Goal: Task Accomplishment & Management: Complete application form

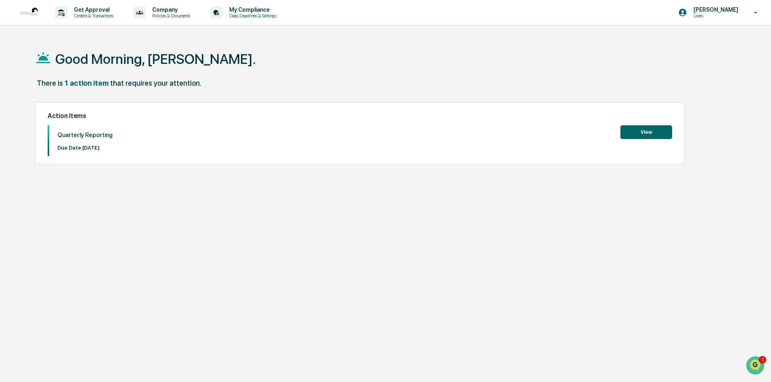
click at [654, 135] on button "View" at bounding box center [647, 132] width 52 height 14
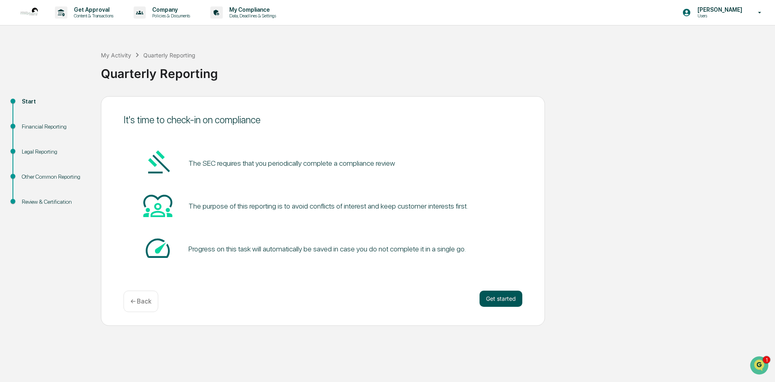
click at [515, 302] on button "Get started" at bounding box center [501, 298] width 43 height 16
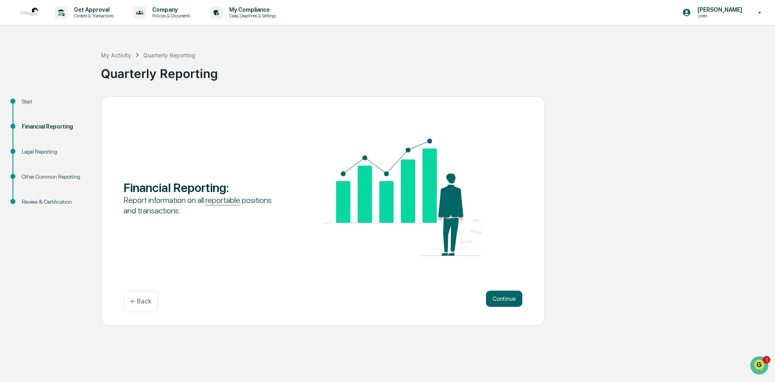
click at [513, 302] on button "Continue" at bounding box center [504, 298] width 36 height 16
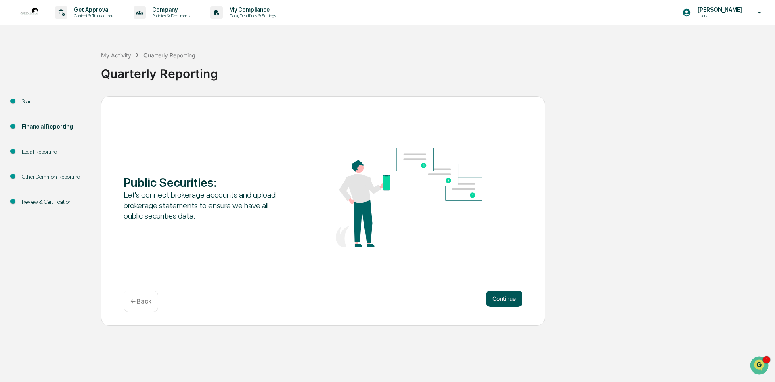
click at [507, 298] on button "Continue" at bounding box center [504, 298] width 36 height 16
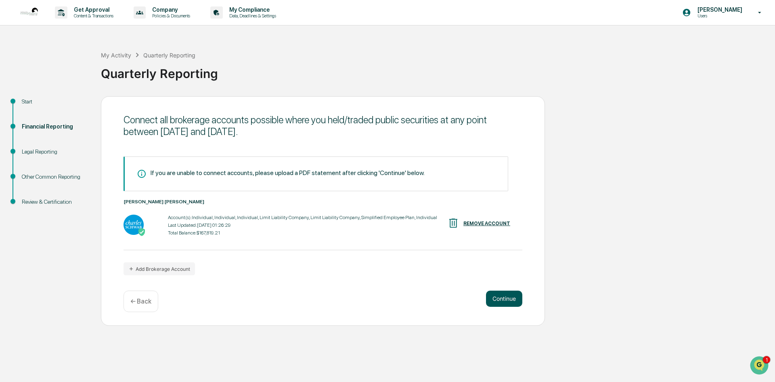
click at [503, 301] on button "Continue" at bounding box center [504, 298] width 36 height 16
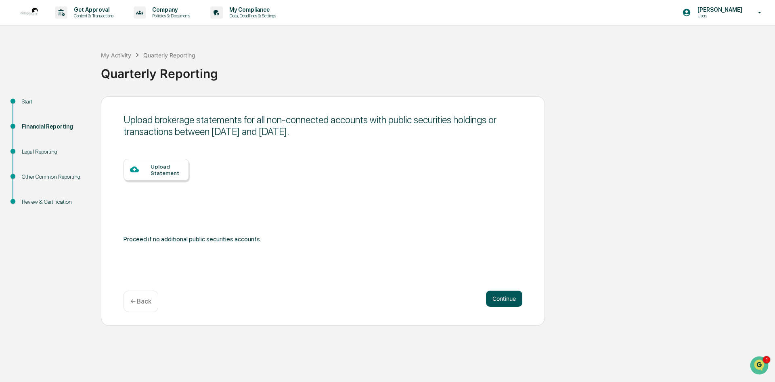
click at [492, 298] on button "Continue" at bounding box center [504, 298] width 36 height 16
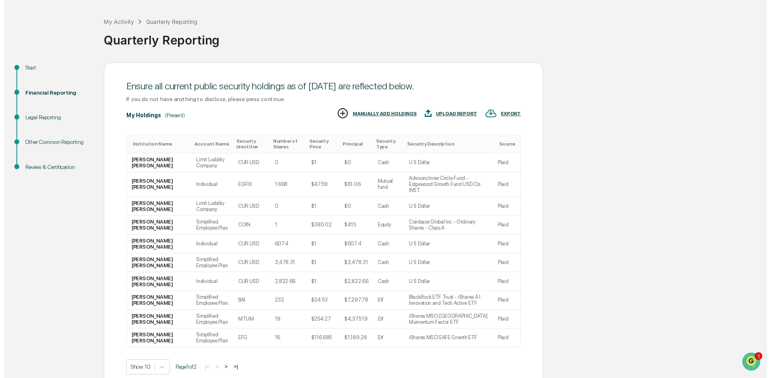
scroll to position [66, 0]
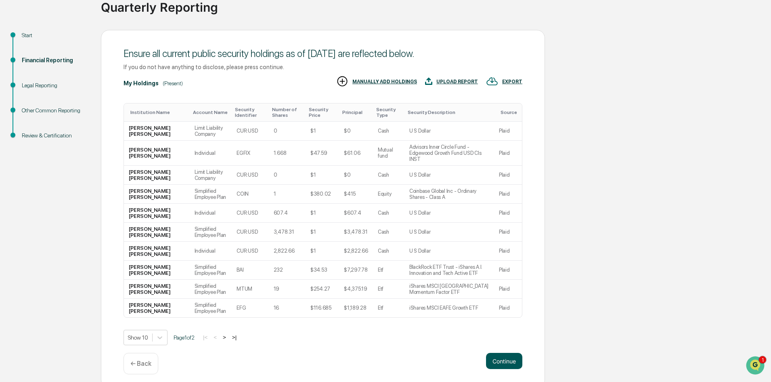
click at [508, 355] on button "Continue" at bounding box center [504, 361] width 36 height 16
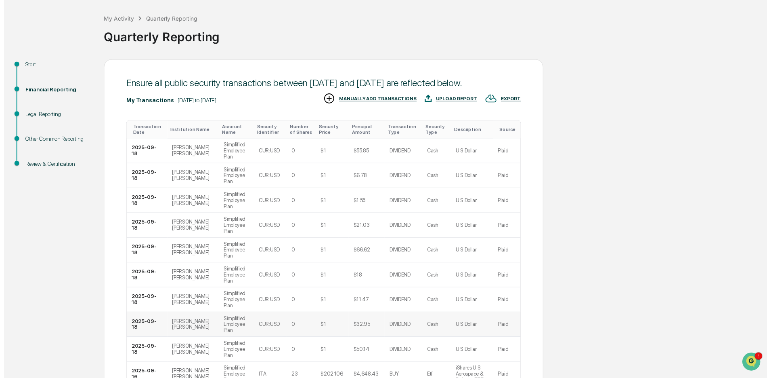
scroll to position [72, 0]
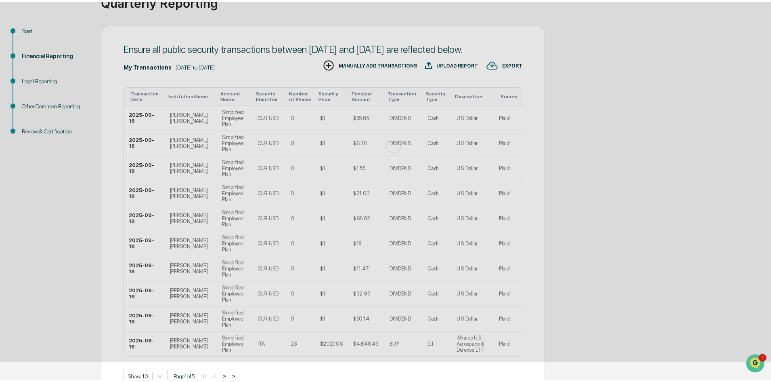
scroll to position [0, 0]
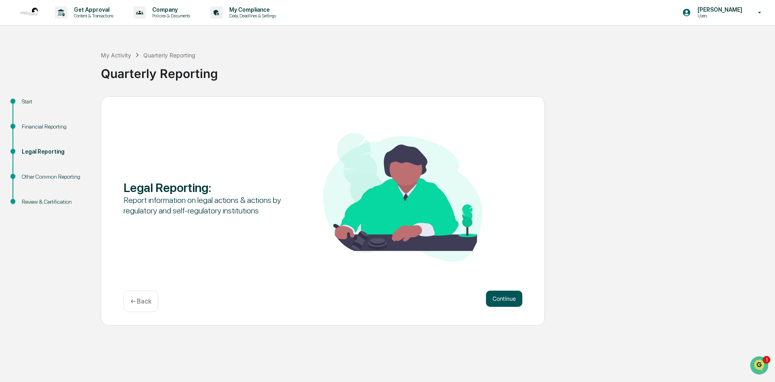
click at [511, 304] on button "Continue" at bounding box center [504, 298] width 36 height 16
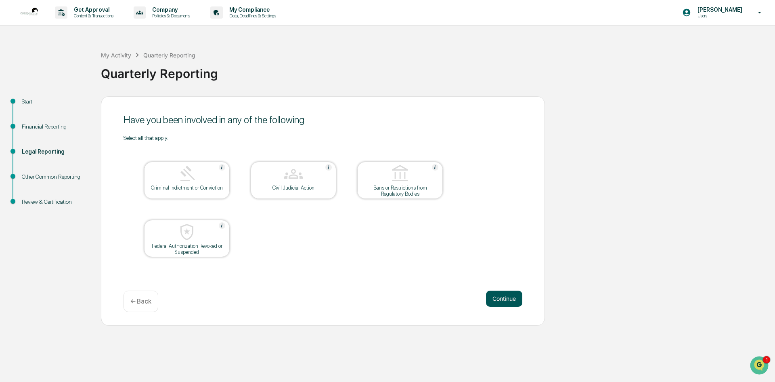
click at [510, 299] on button "Continue" at bounding box center [504, 298] width 36 height 16
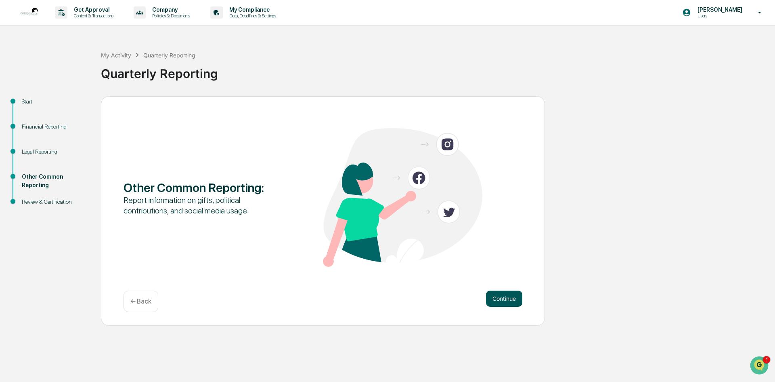
click at [510, 303] on button "Continue" at bounding box center [504, 298] width 36 height 16
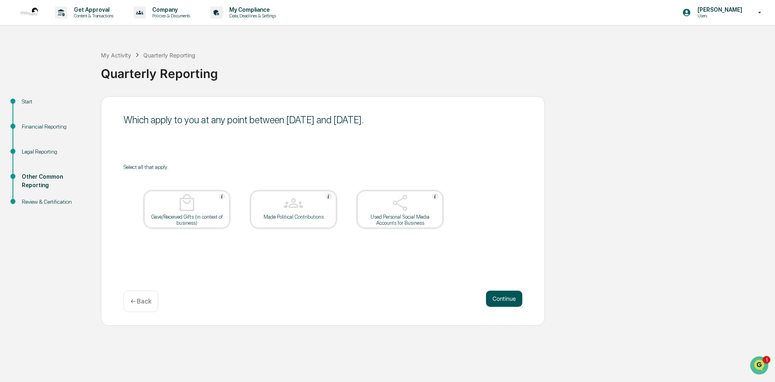
click at [506, 301] on button "Continue" at bounding box center [504, 298] width 36 height 16
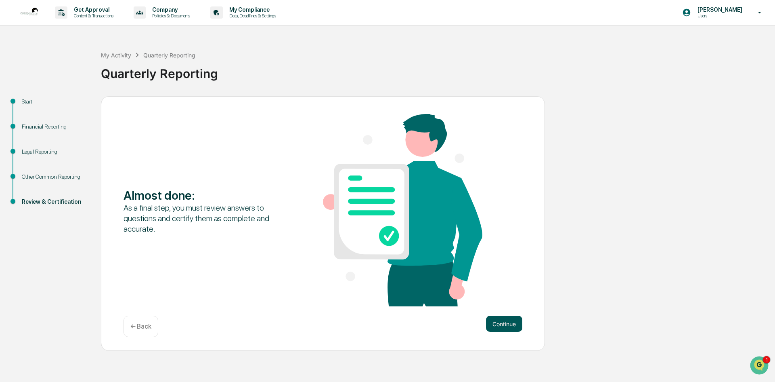
click at [512, 323] on button "Continue" at bounding box center [504, 323] width 36 height 16
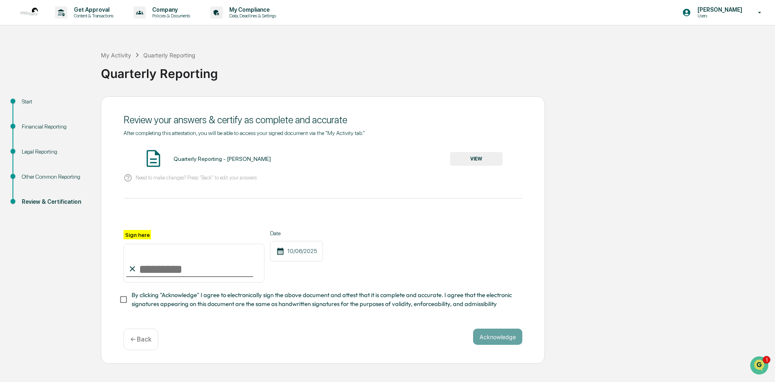
drag, startPoint x: 175, startPoint y: 250, endPoint x: 160, endPoint y: 271, distance: 25.7
click at [160, 271] on input "Sign here" at bounding box center [194, 263] width 141 height 39
click at [157, 262] on input "Sign here" at bounding box center [194, 263] width 141 height 39
type input "**********"
click at [506, 342] on button "Acknowledge" at bounding box center [497, 336] width 49 height 16
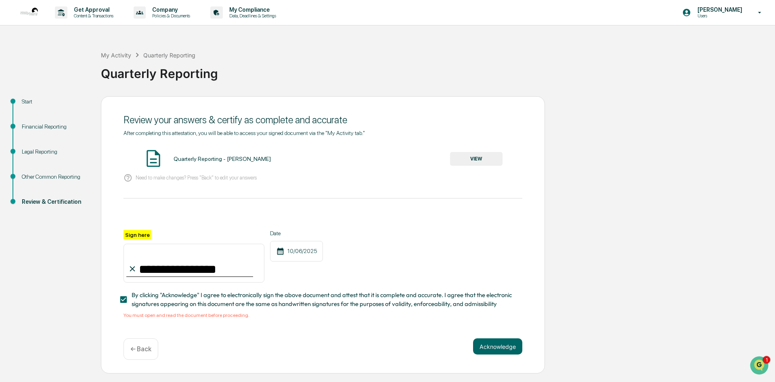
click at [340, 301] on span "By clicking "Acknowledge" I agree to electronically sign the above document and…" at bounding box center [324, 299] width 385 height 18
click at [176, 301] on span "By clicking "Acknowledge" I agree to electronically sign the above document and…" at bounding box center [324, 299] width 385 height 18
click at [175, 299] on span "By clicking "Acknowledge" I agree to electronically sign the above document and…" at bounding box center [324, 299] width 385 height 18
click at [476, 157] on button "VIEW" at bounding box center [476, 159] width 53 height 14
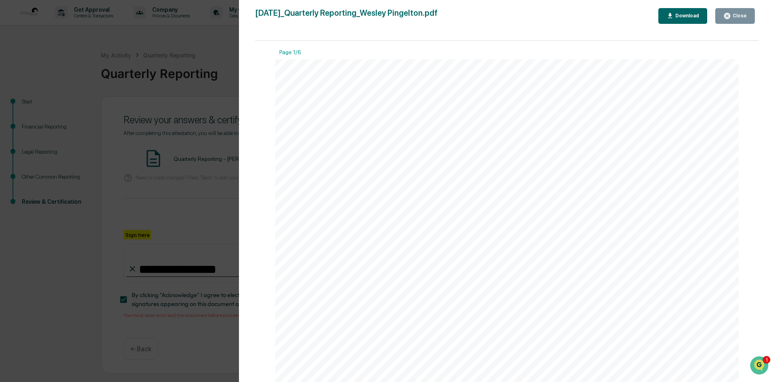
click at [738, 20] on button "Close" at bounding box center [736, 16] width 40 height 16
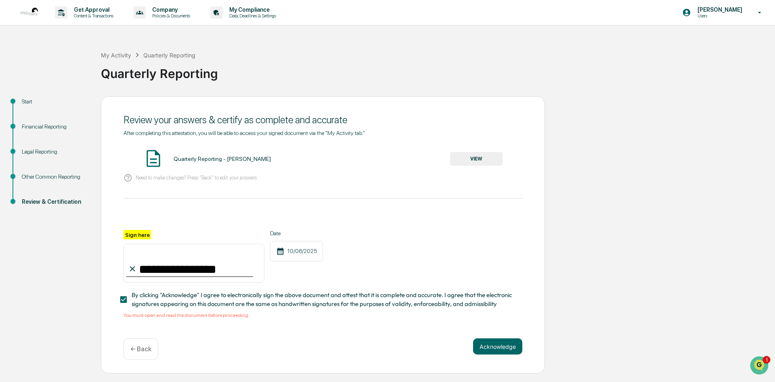
click at [485, 159] on button "VIEW" at bounding box center [476, 159] width 53 height 14
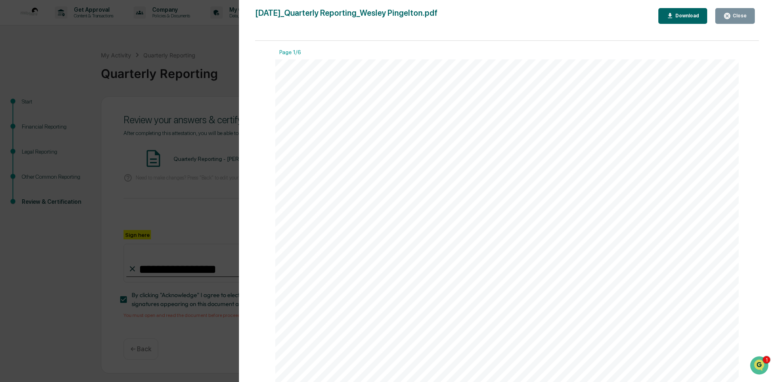
click at [733, 16] on div "Close" at bounding box center [739, 16] width 16 height 6
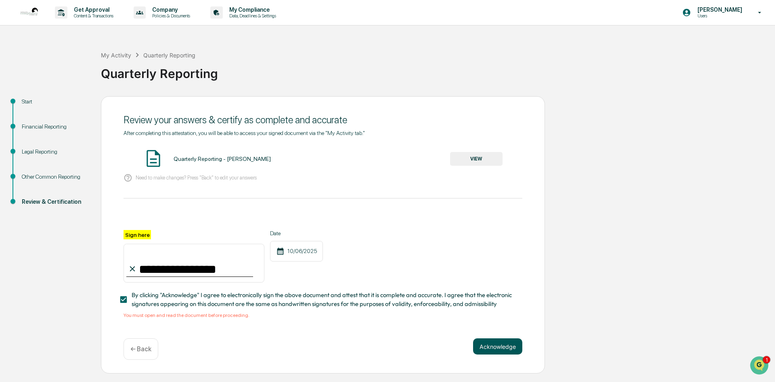
click at [508, 345] on button "Acknowledge" at bounding box center [497, 346] width 49 height 16
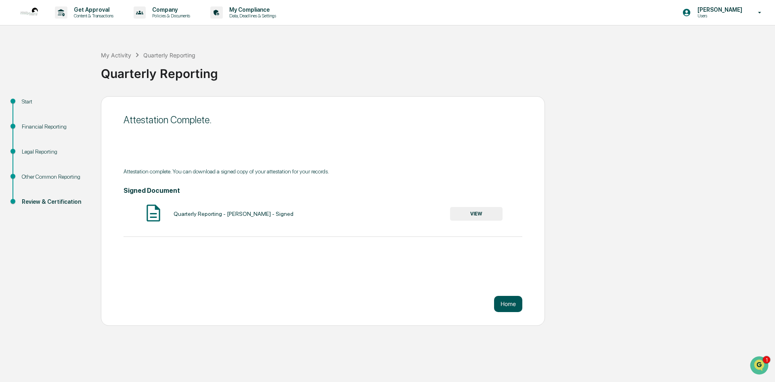
click at [502, 303] on button "Home" at bounding box center [508, 304] width 28 height 16
